Goal: Information Seeking & Learning: Learn about a topic

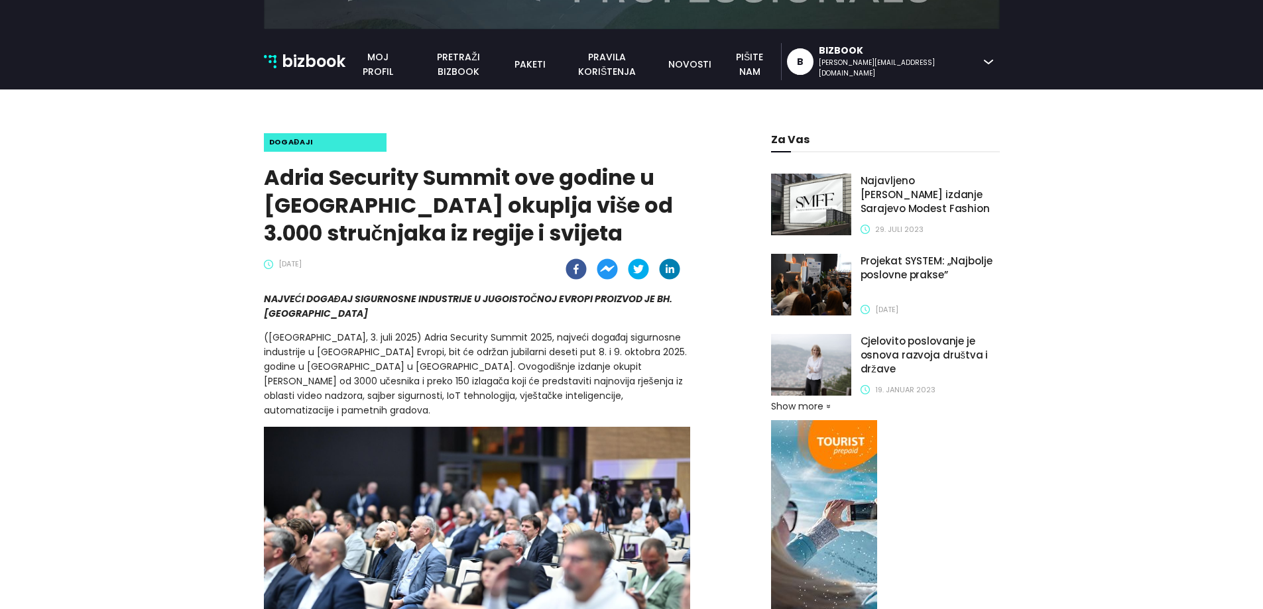
scroll to position [398, 0]
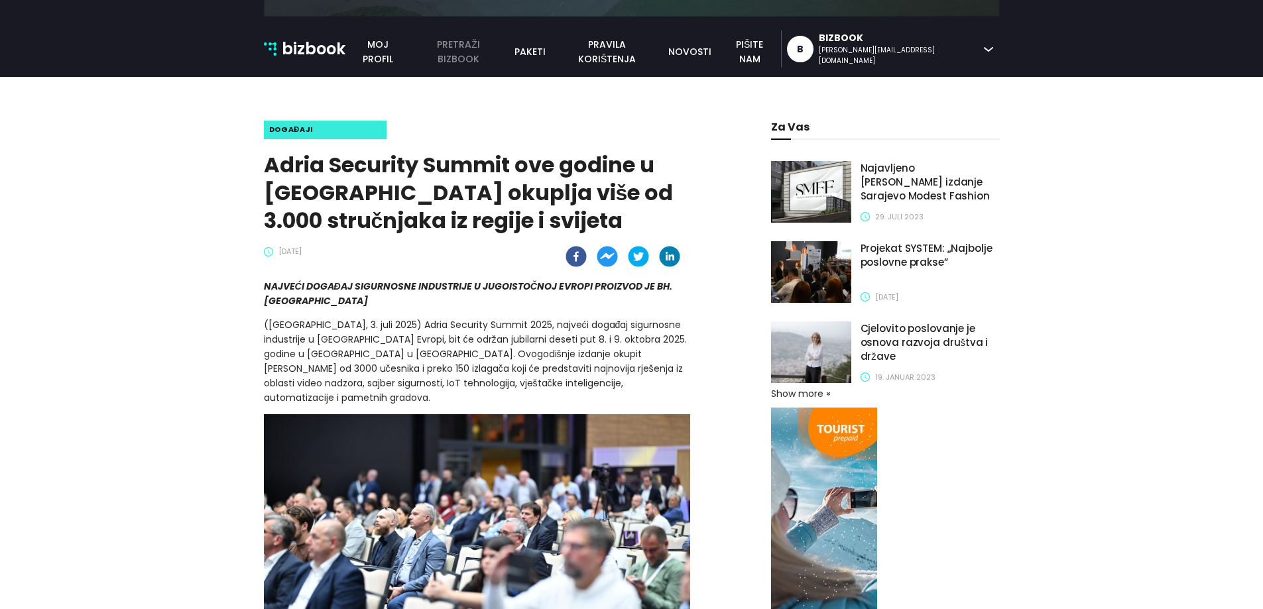
click at [506, 56] on link "pretraži bizbook" at bounding box center [458, 51] width 96 height 29
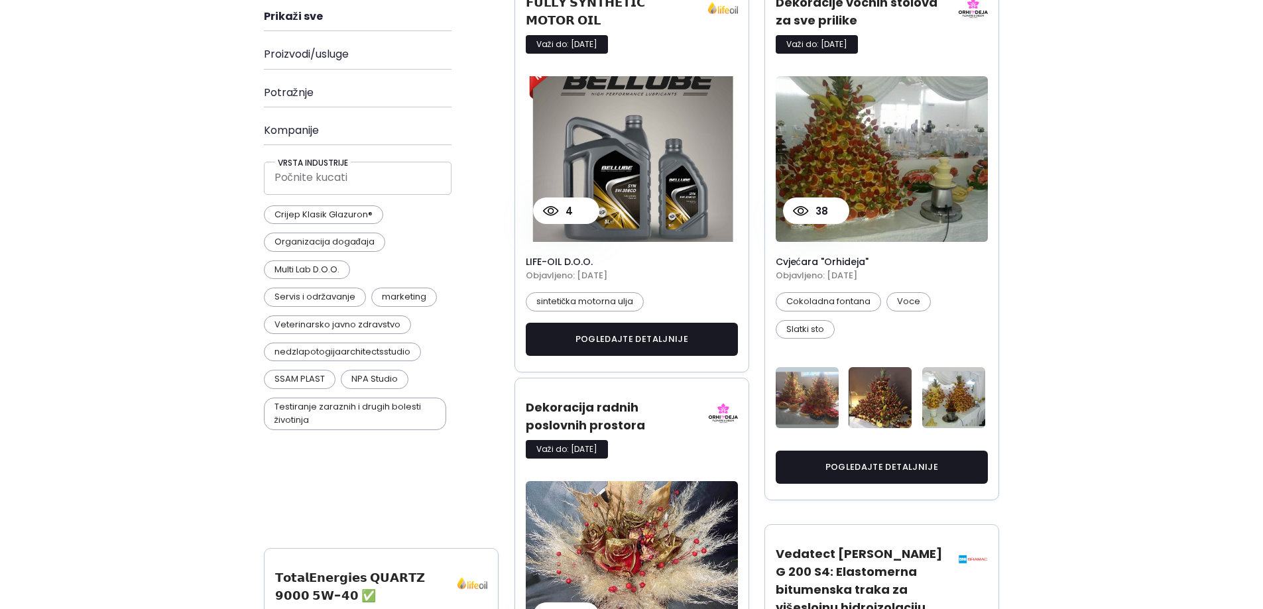
scroll to position [2582, 756]
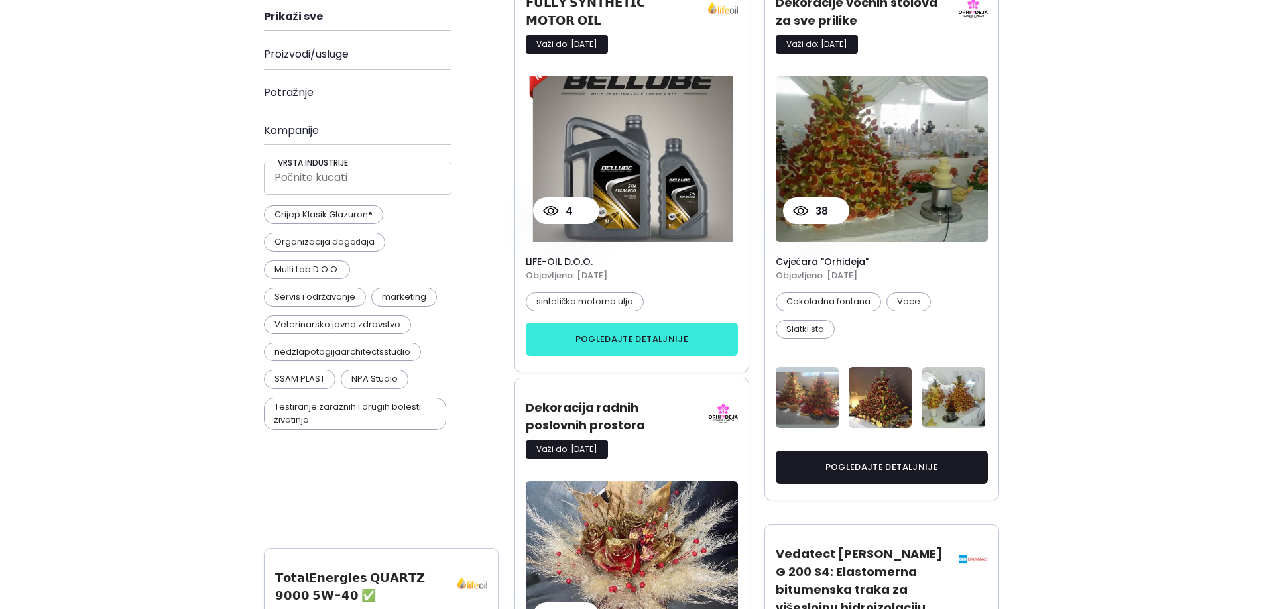
click at [689, 323] on button "pogledajte detaljnije" at bounding box center [632, 339] width 213 height 33
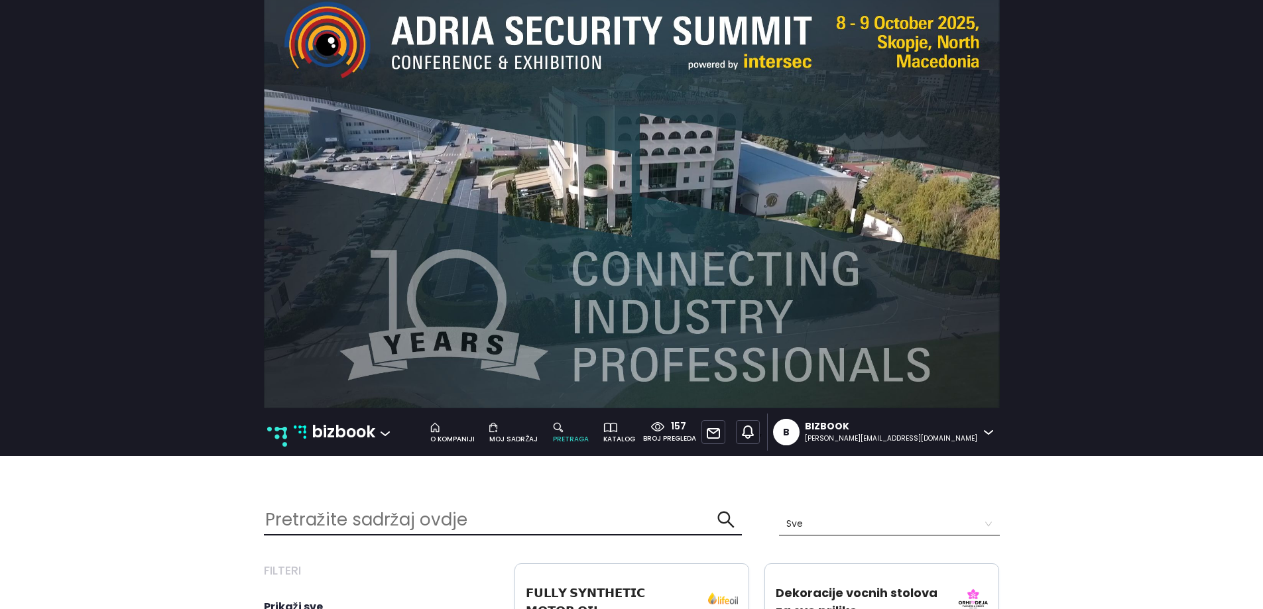
scroll to position [0, 0]
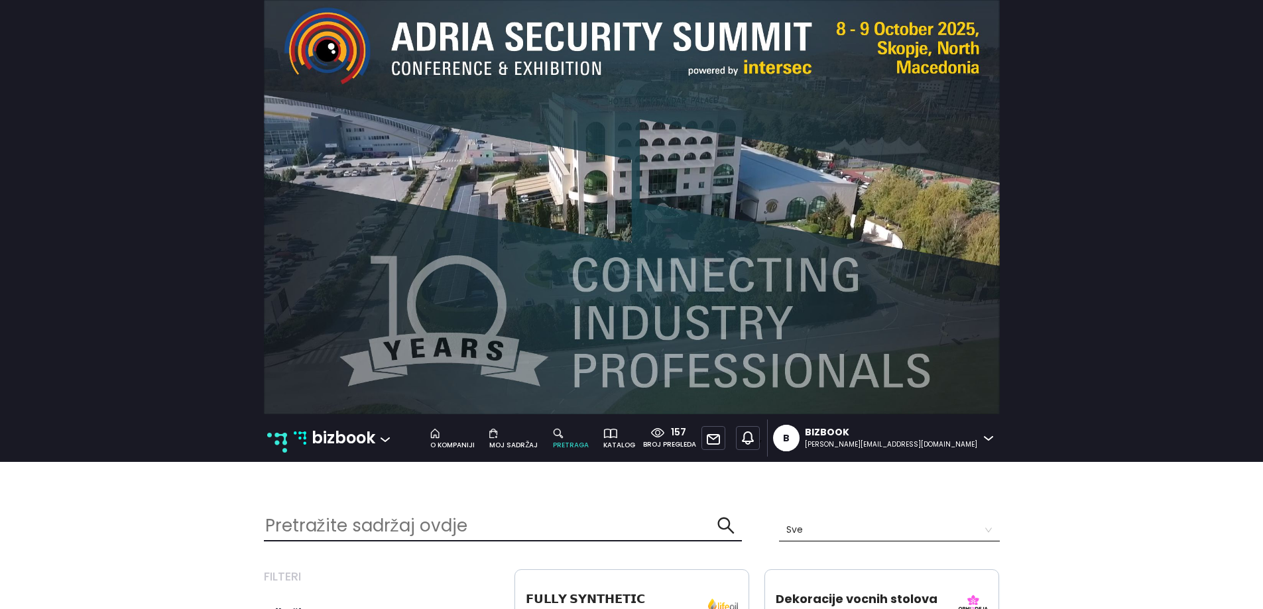
click at [327, 442] on p "bizbook" at bounding box center [344, 438] width 64 height 25
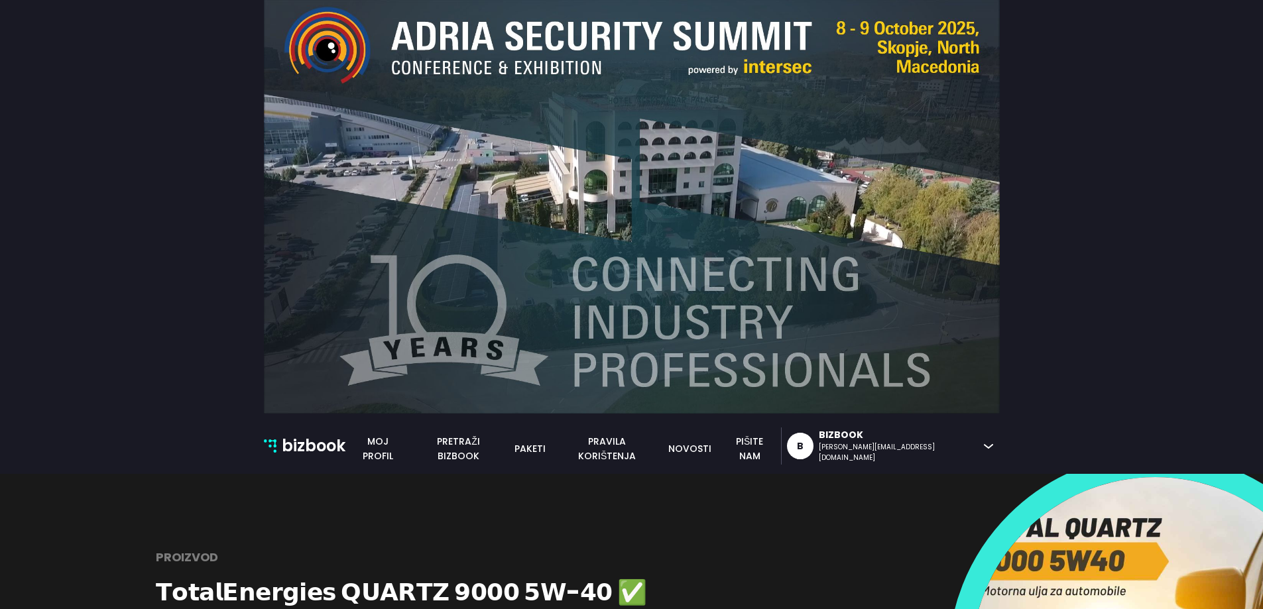
scroll to position [331, 0]
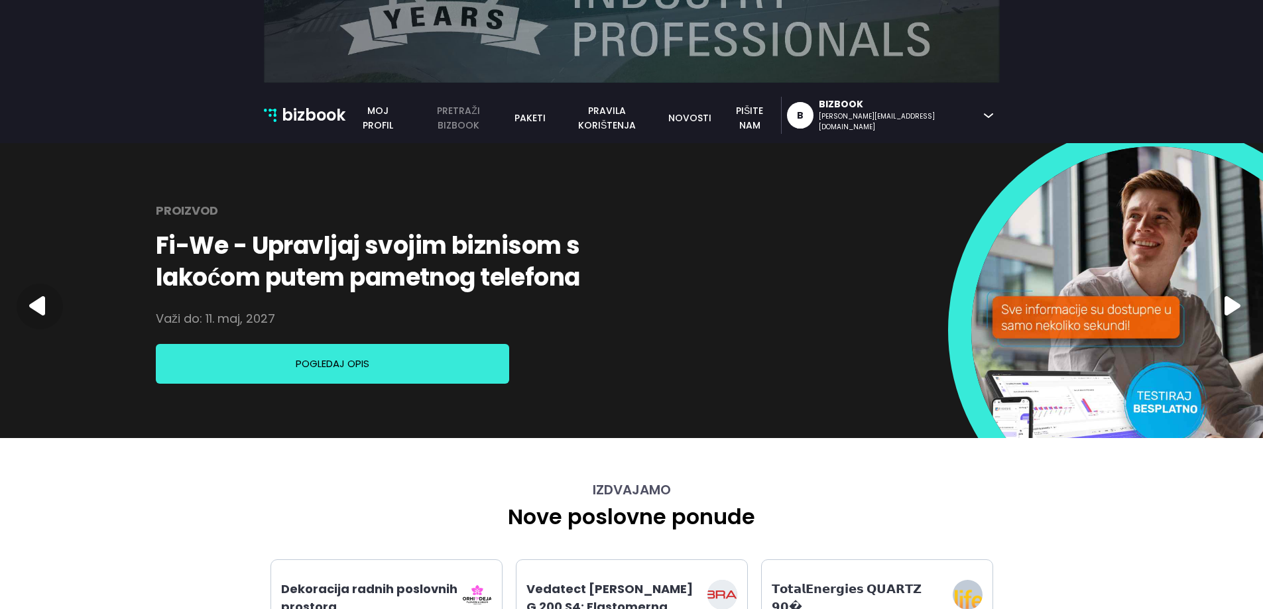
click at [506, 113] on link "pretraži bizbook" at bounding box center [458, 117] width 96 height 29
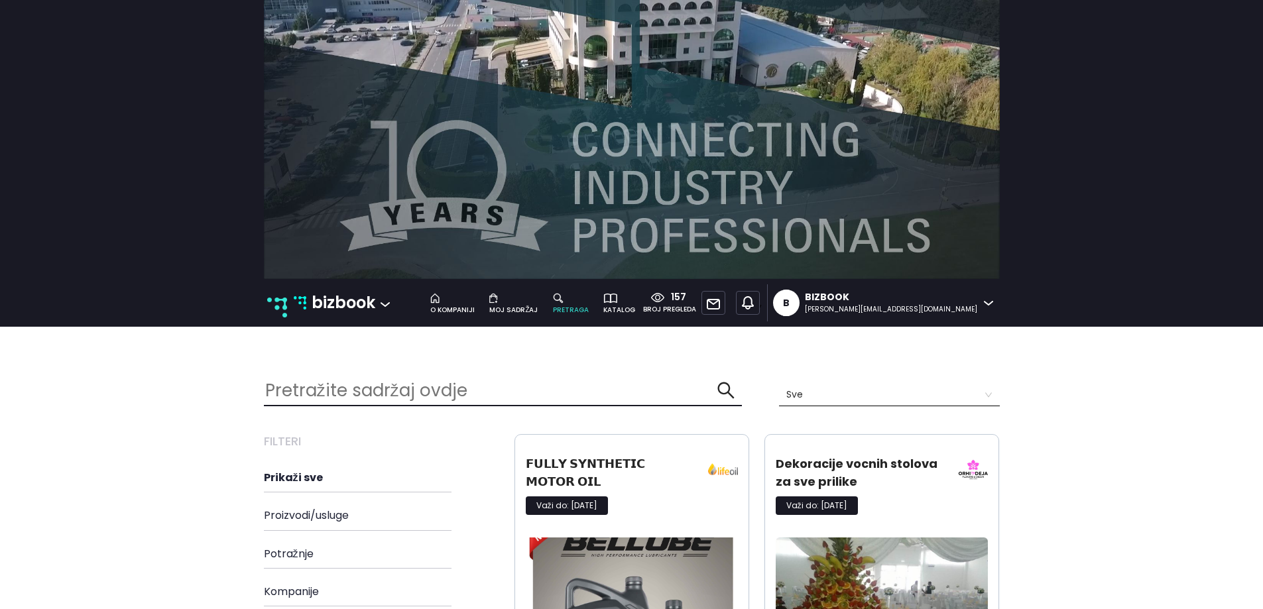
scroll to position [133, 0]
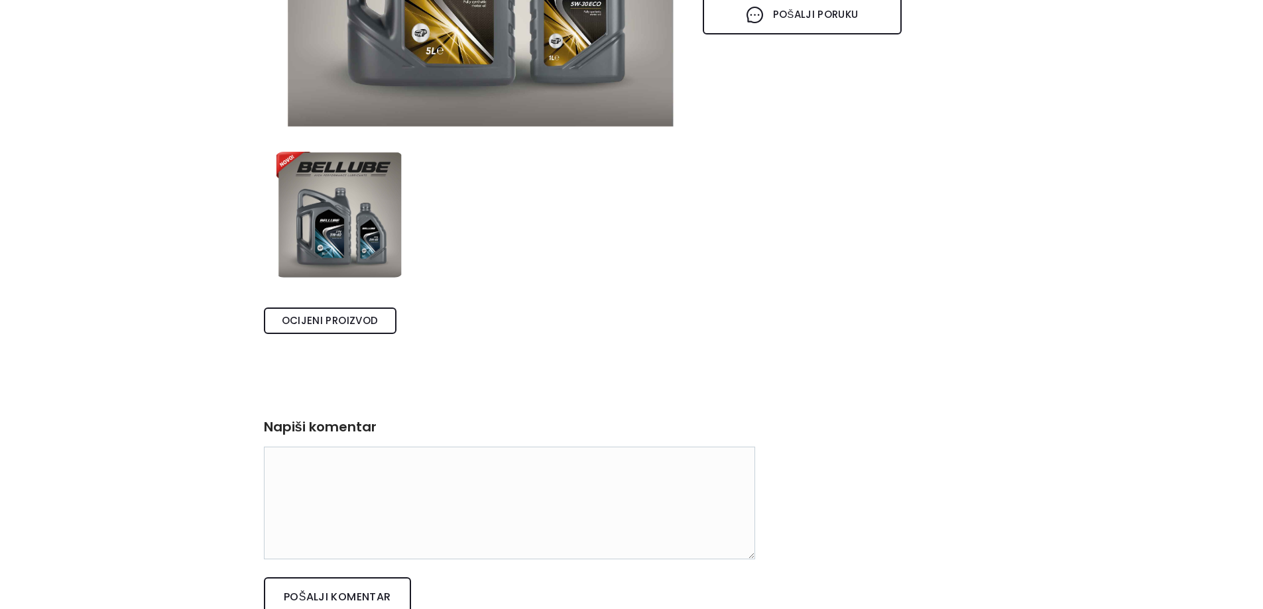
scroll to position [133, 0]
